Goal: Task Accomplishment & Management: Use online tool/utility

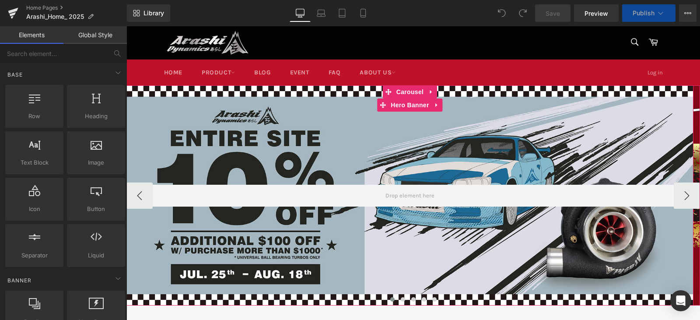
click at [389, 179] on div at bounding box center [409, 195] width 567 height 220
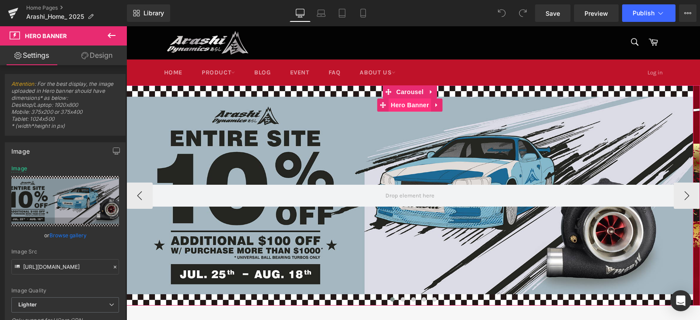
click at [409, 111] on span "Hero Banner" at bounding box center [410, 104] width 42 height 13
click at [406, 91] on span "Carousel" at bounding box center [410, 91] width 32 height 13
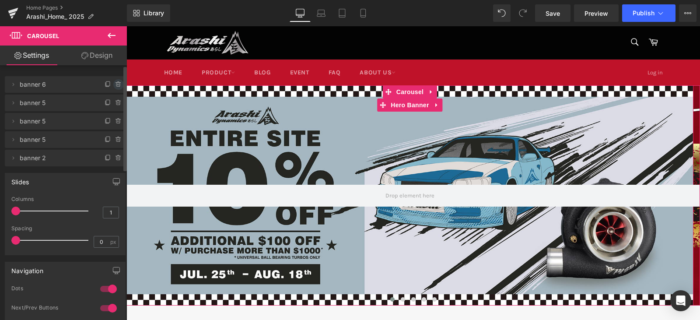
click at [118, 84] on icon at bounding box center [118, 85] width 0 height 2
click at [96, 81] on button "Delete" at bounding box center [109, 84] width 28 height 11
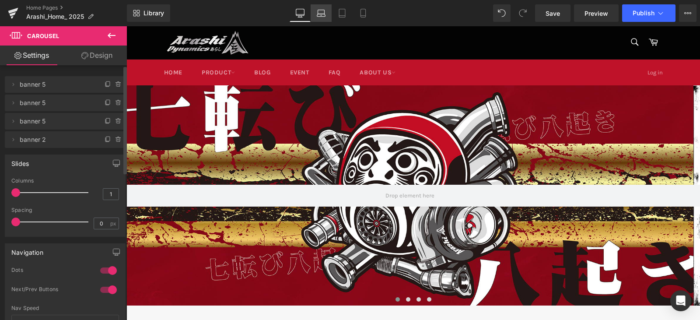
click at [322, 14] on icon at bounding box center [321, 15] width 8 height 3
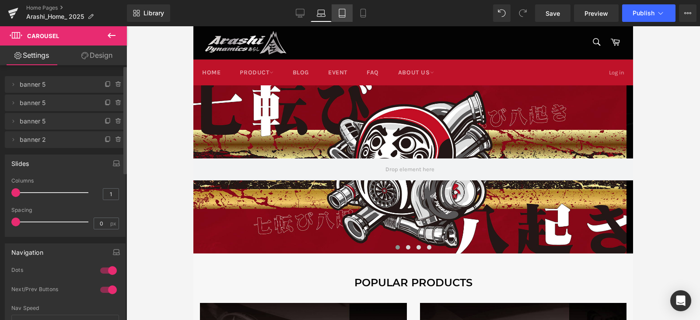
drag, startPoint x: 338, startPoint y: 13, endPoint x: 342, endPoint y: 12, distance: 4.5
click at [338, 13] on icon at bounding box center [342, 13] width 9 height 9
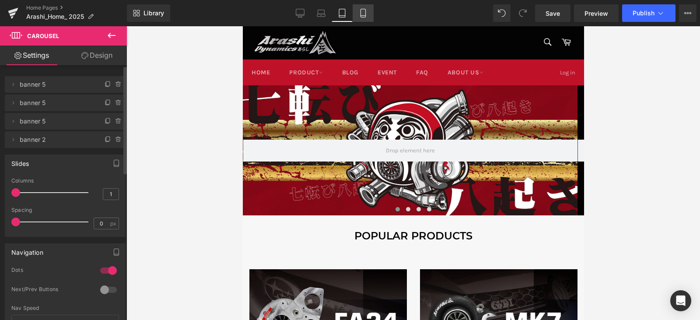
click at [361, 9] on icon at bounding box center [363, 13] width 9 height 9
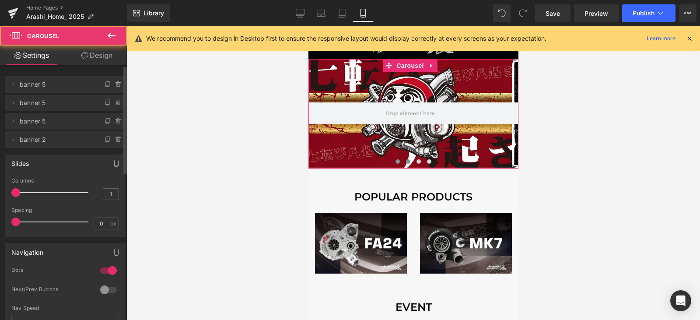
click at [406, 160] on span at bounding box center [408, 161] width 4 height 4
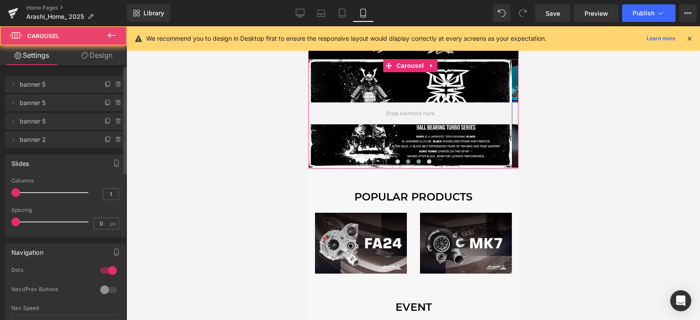
click at [416, 162] on span at bounding box center [418, 161] width 4 height 4
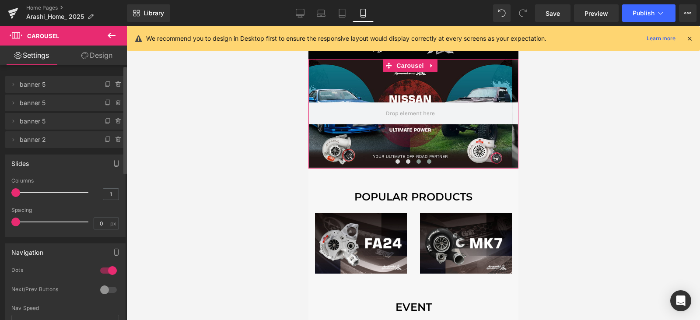
click at [424, 161] on button at bounding box center [429, 161] width 11 height 9
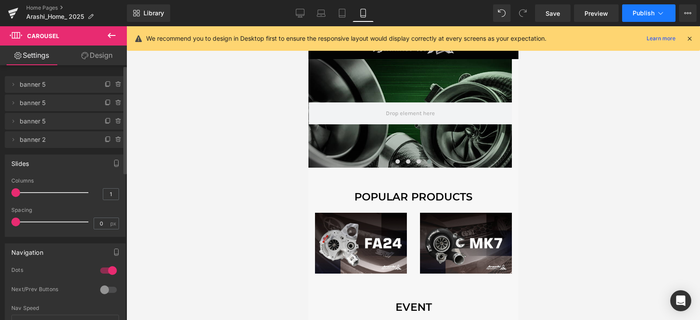
click at [646, 9] on button "Publish" at bounding box center [648, 13] width 53 height 18
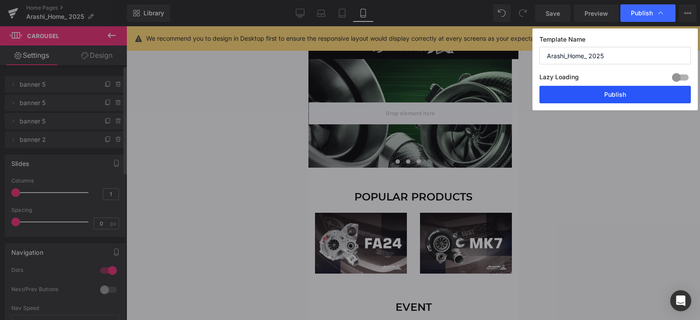
click at [663, 94] on button "Publish" at bounding box center [615, 95] width 151 height 18
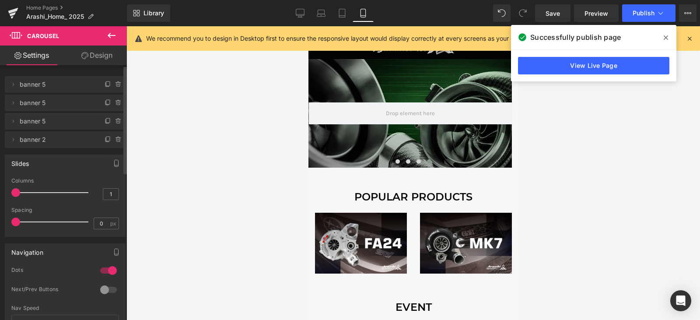
click at [667, 34] on icon at bounding box center [666, 37] width 4 height 7
